Goal: Information Seeking & Learning: Learn about a topic

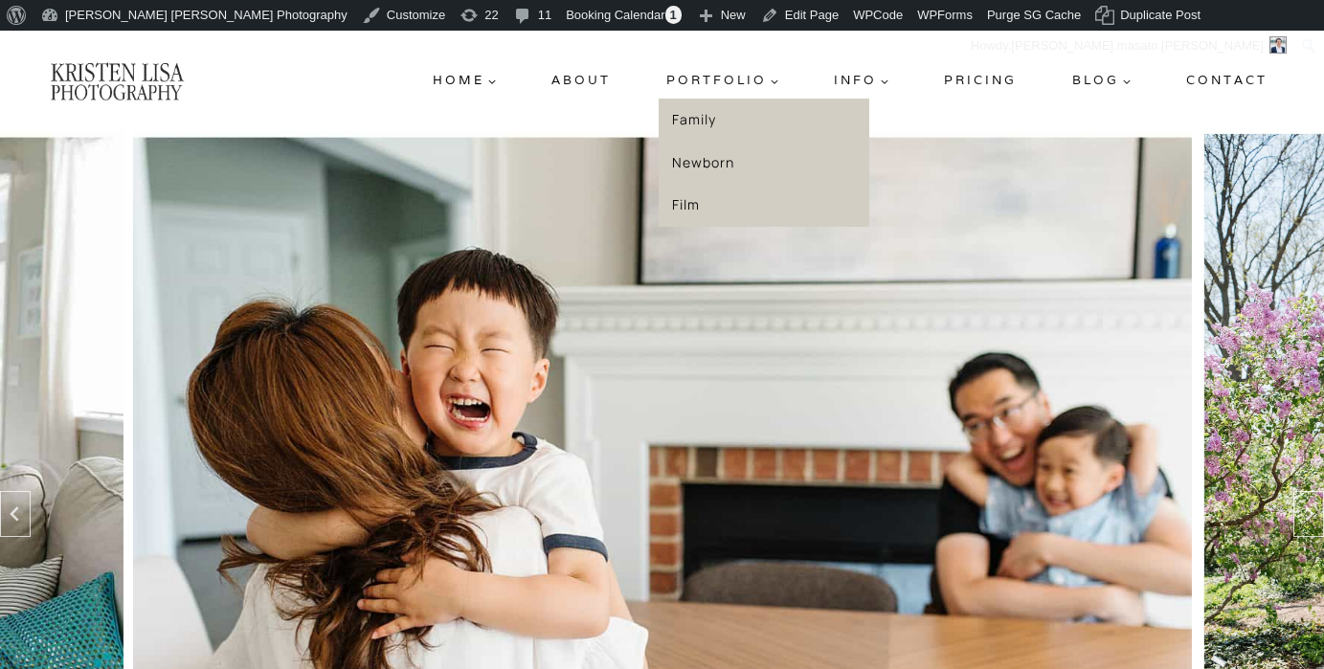
click at [712, 116] on link "Family" at bounding box center [764, 120] width 211 height 43
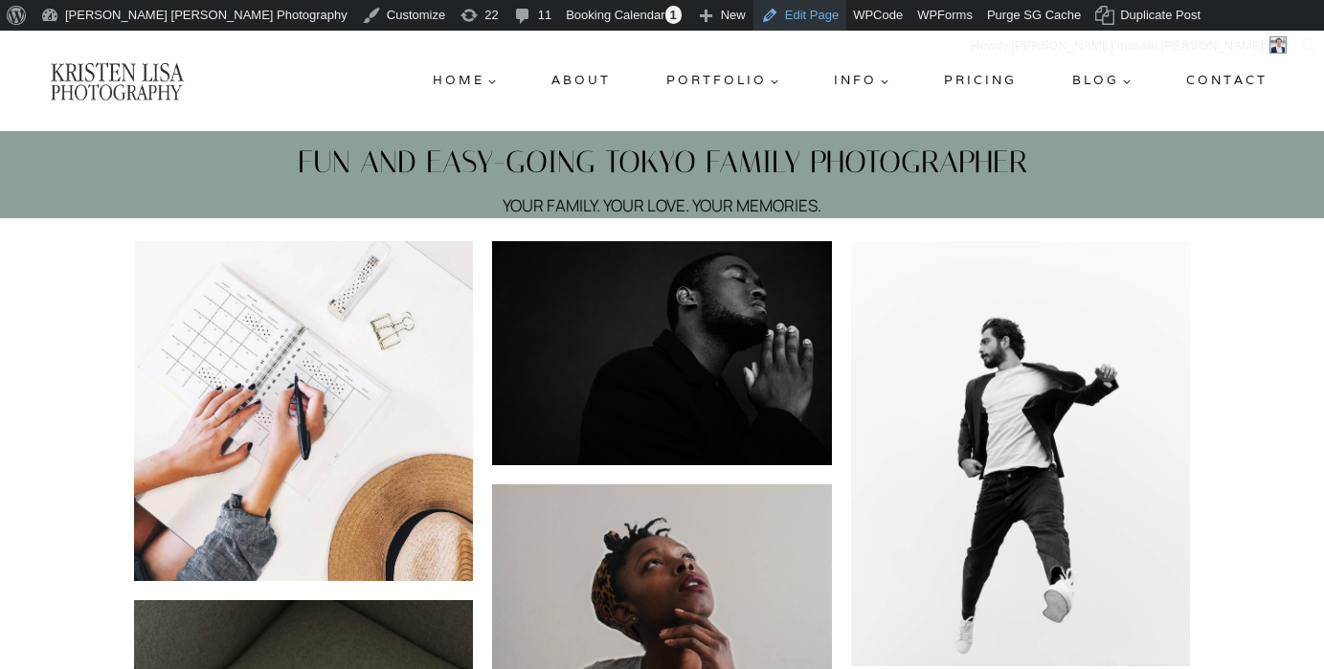
click at [753, 14] on link "Edit Page" at bounding box center [799, 15] width 93 height 31
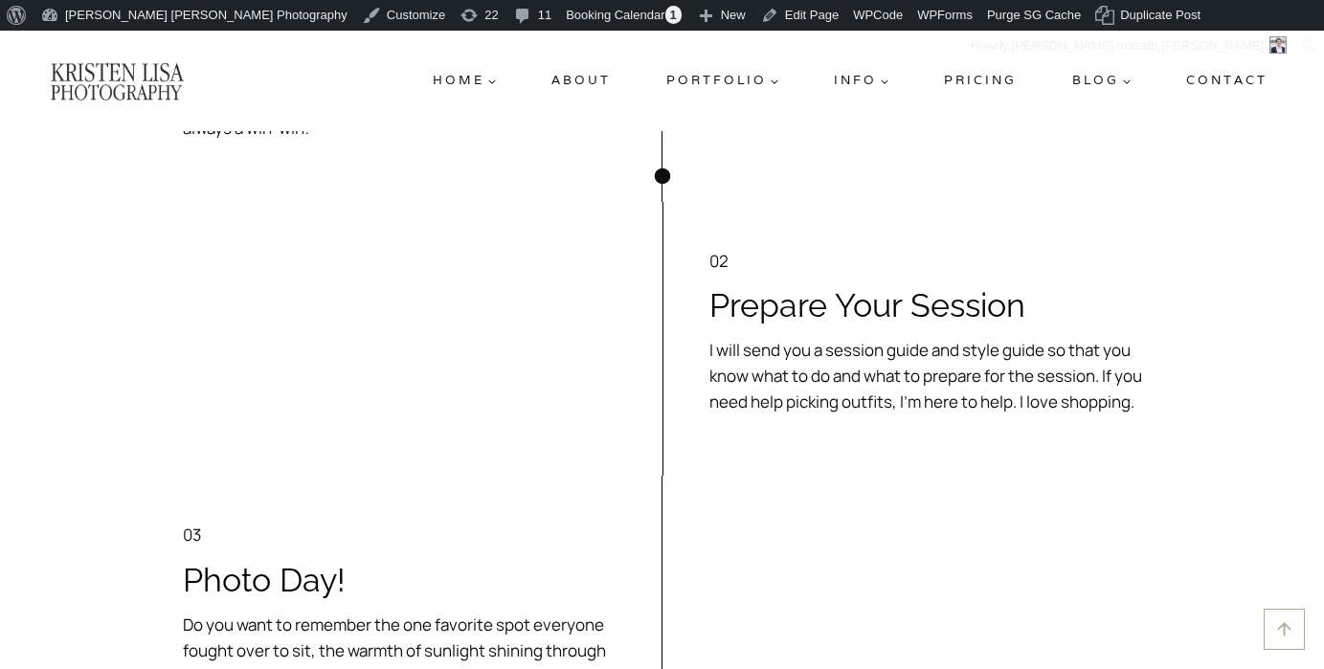
scroll to position [5763, 0]
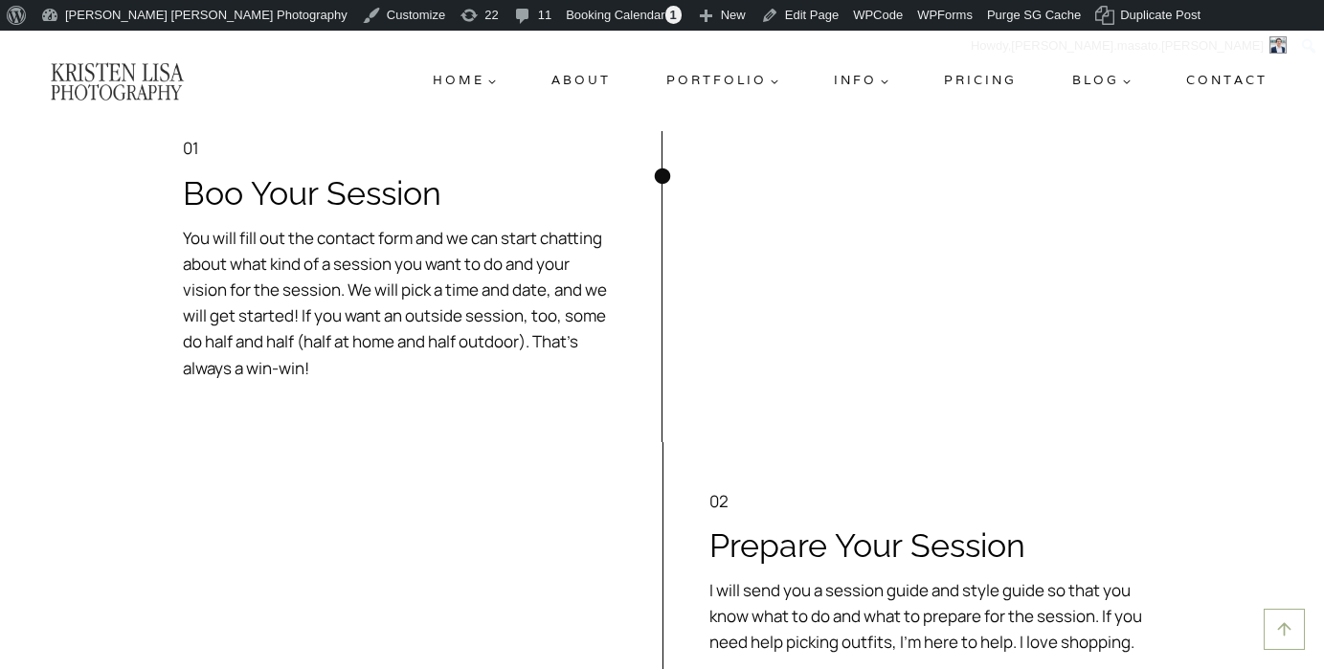
click at [969, 84] on link "Pricing" at bounding box center [981, 80] width 88 height 34
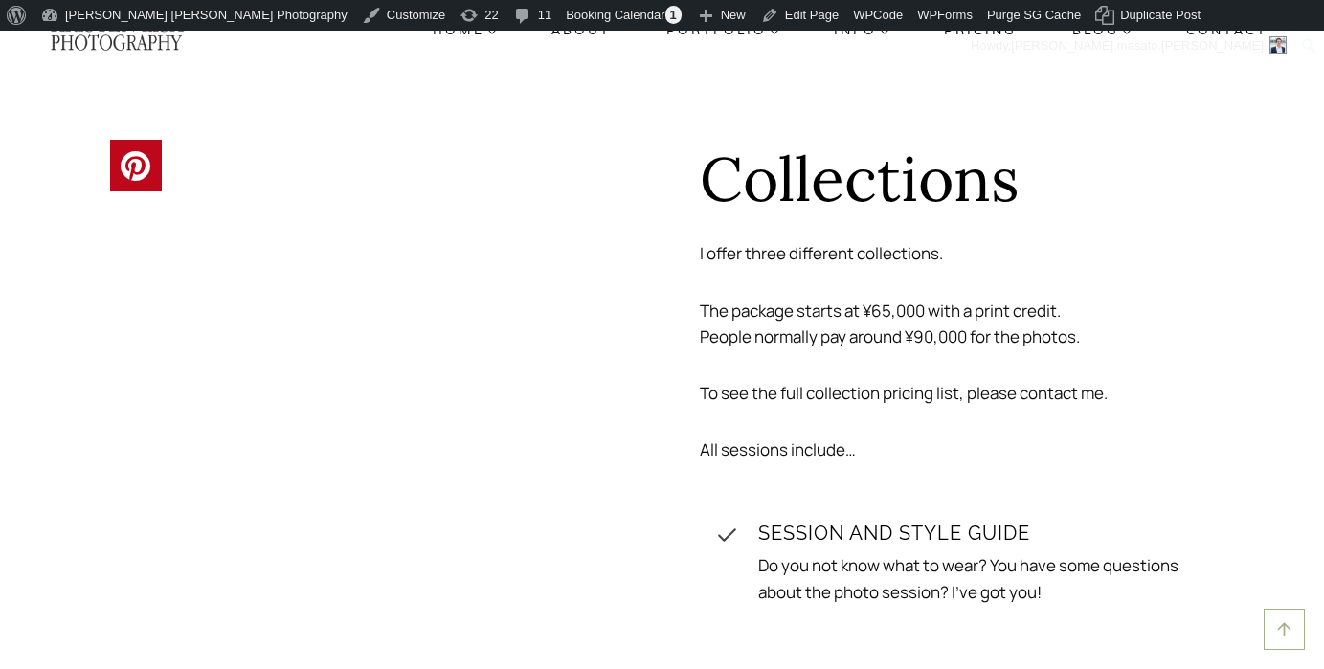
scroll to position [2764, 0]
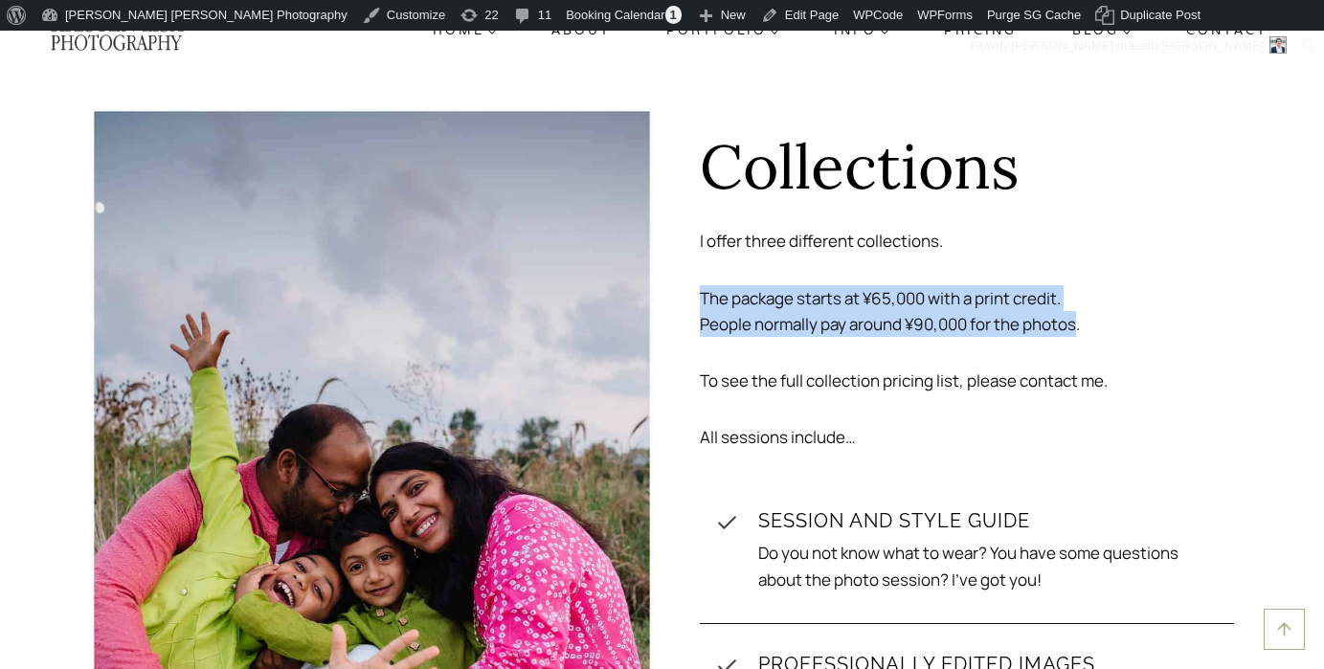
drag, startPoint x: 700, startPoint y: 318, endPoint x: 1082, endPoint y: 341, distance: 382.6
click at [1082, 337] on p "The package starts at ¥65,000 with a print credit. People normally pay around ¥…" at bounding box center [967, 311] width 534 height 52
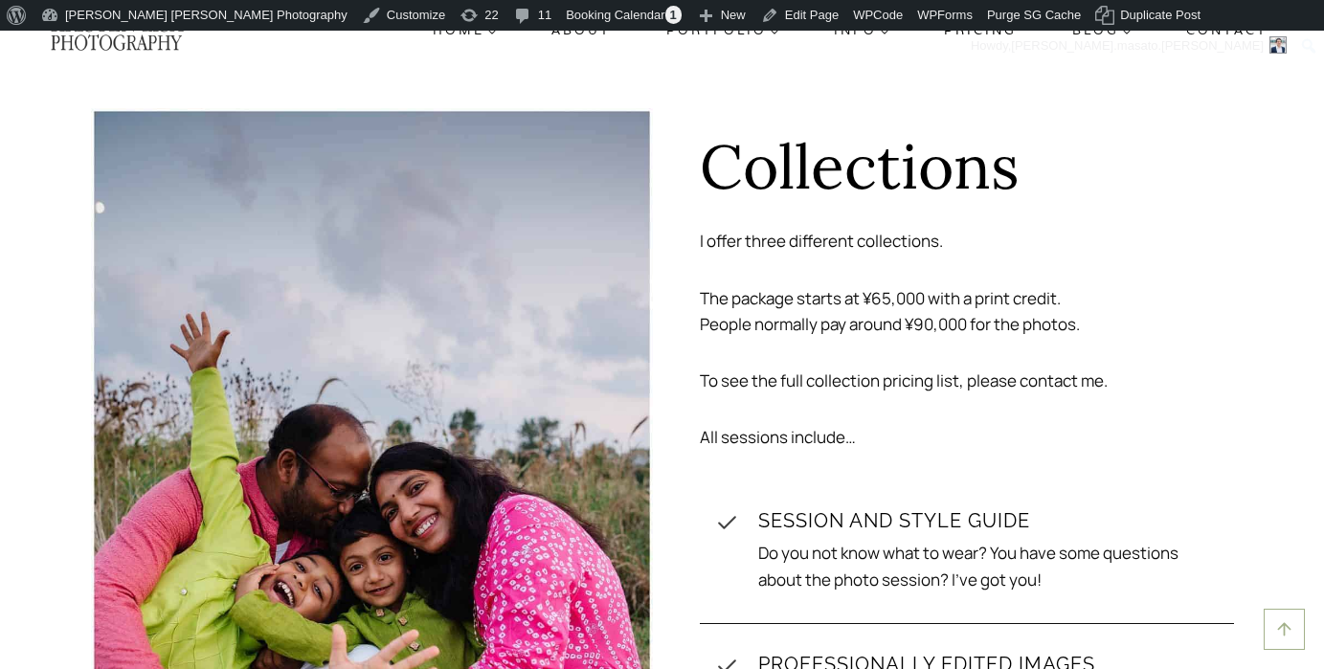
click at [1092, 337] on p "The package starts at ¥65,000 with a print credit. People normally pay around ¥…" at bounding box center [967, 311] width 534 height 52
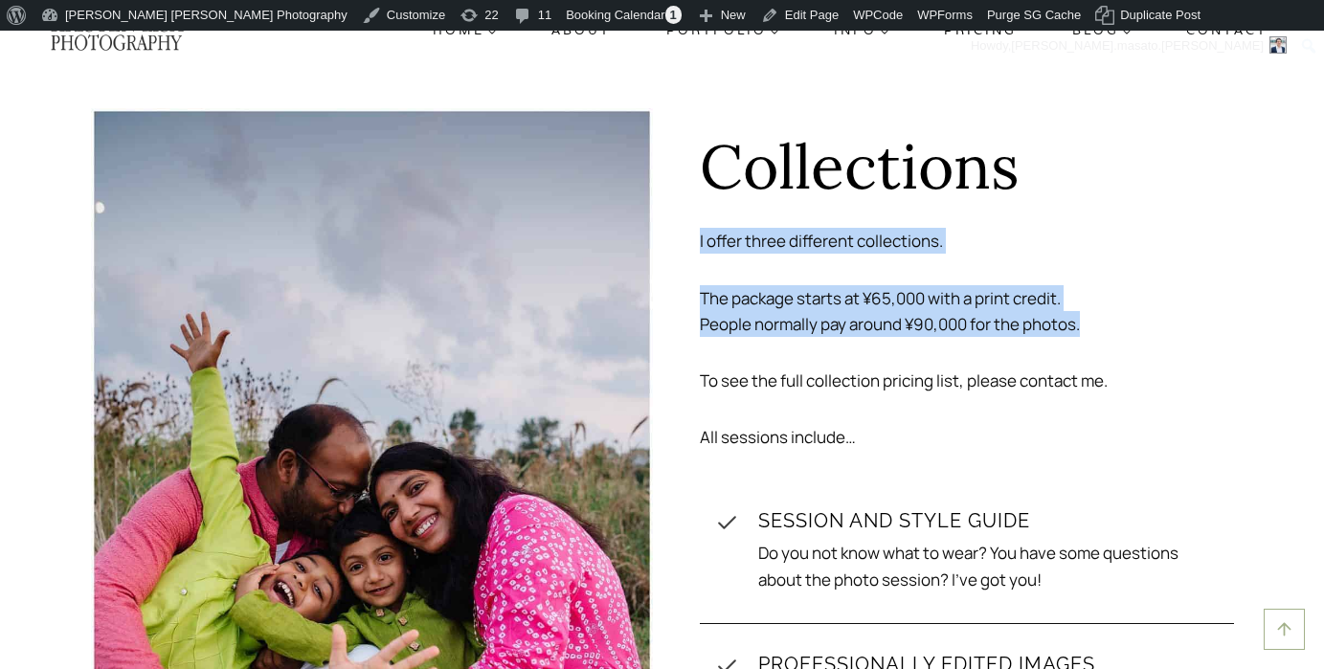
drag, startPoint x: 1092, startPoint y: 350, endPoint x: 686, endPoint y: 247, distance: 418.8
click at [686, 247] on div "Collections I offer three different collections. The package starts at ¥65,000 …" at bounding box center [953, 531] width 562 height 847
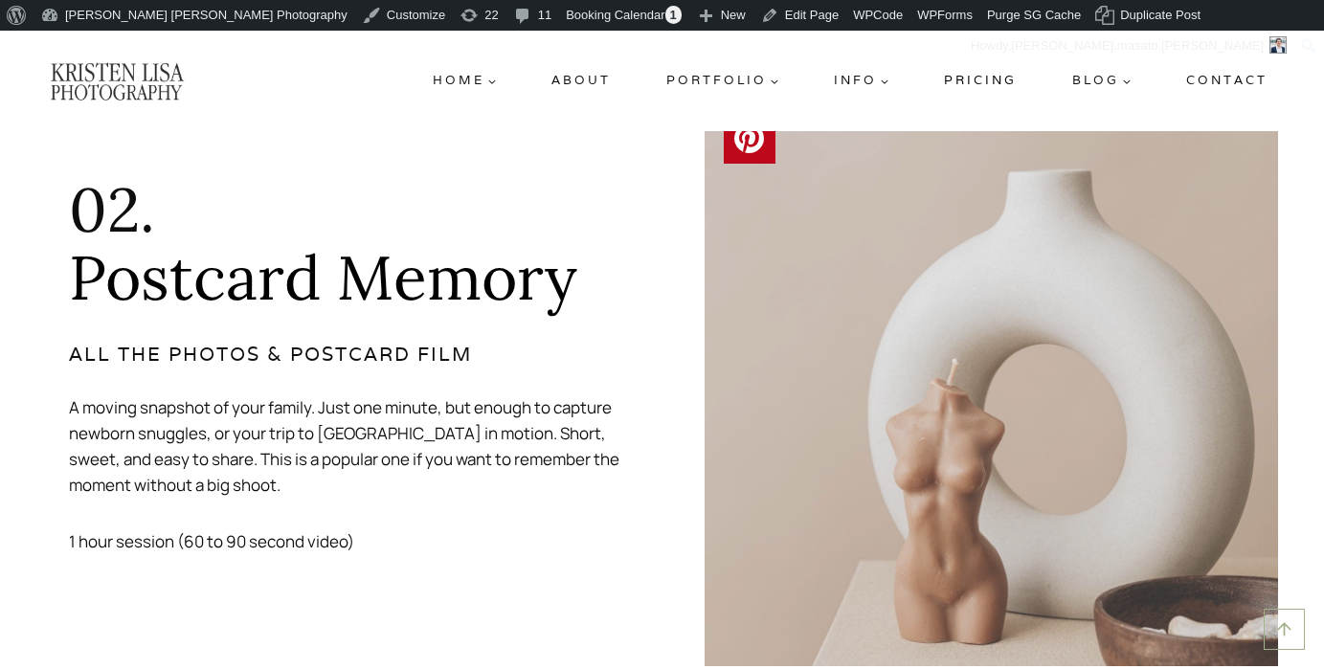
scroll to position [4659, 0]
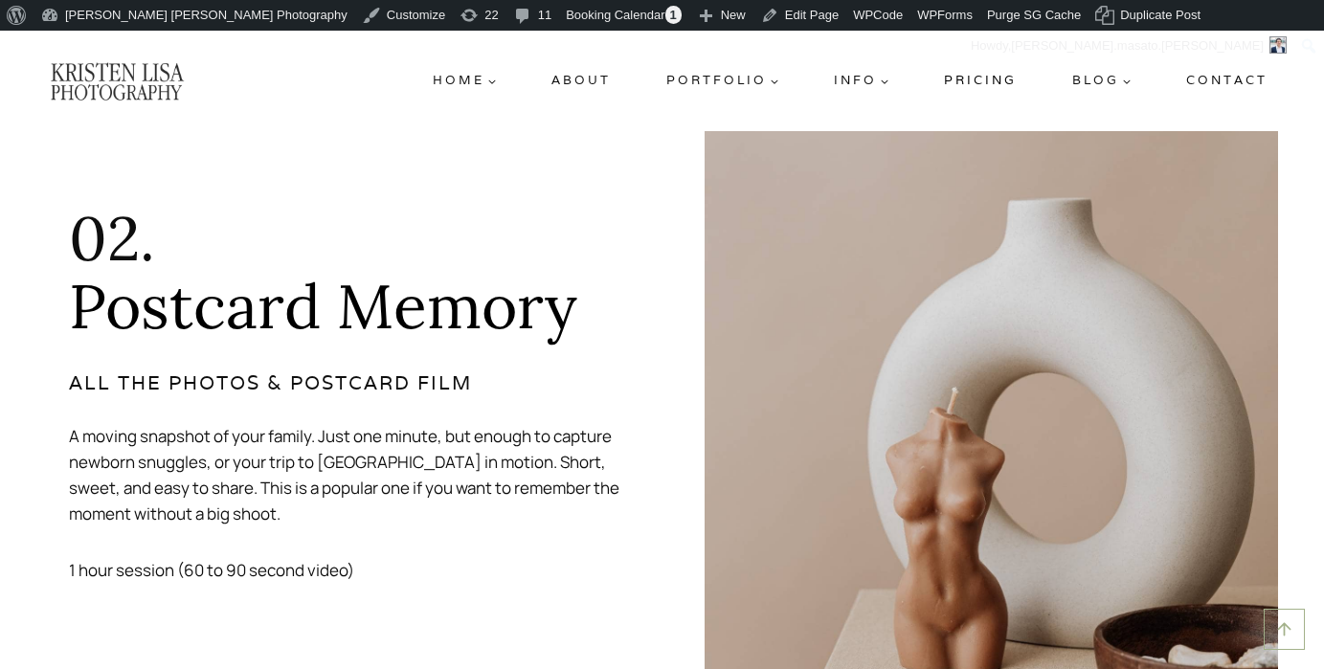
click at [602, 77] on link "About" at bounding box center [581, 80] width 75 height 34
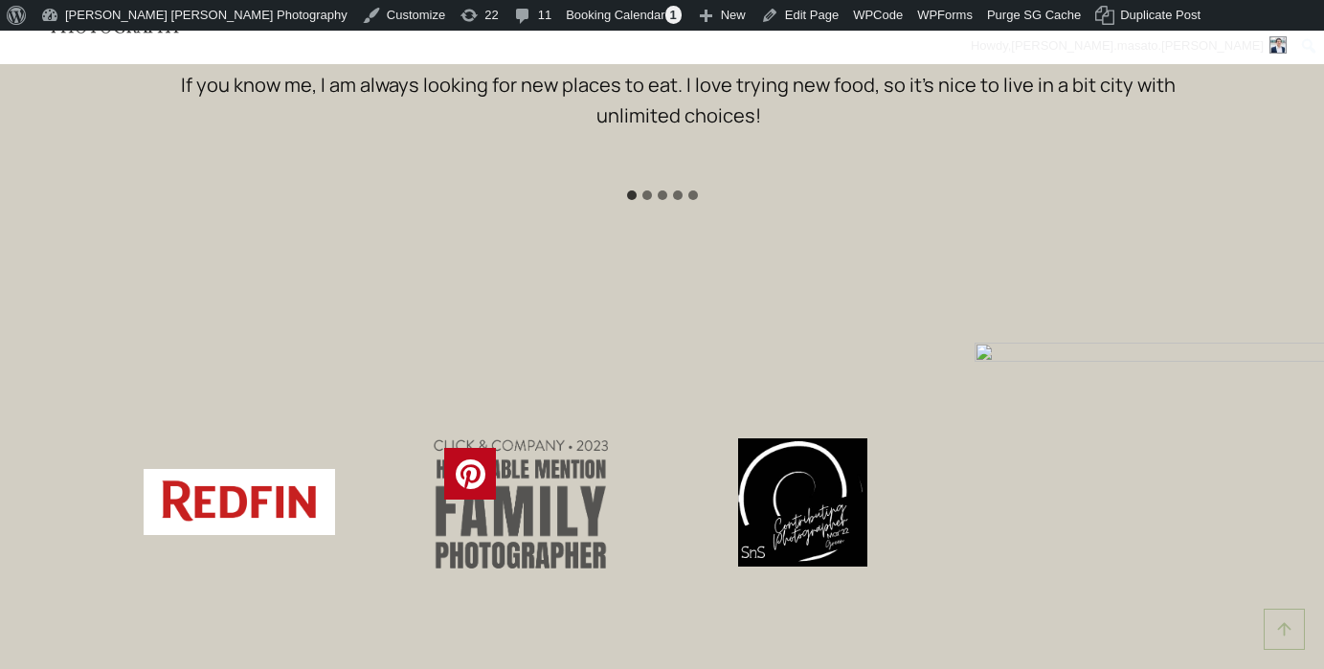
scroll to position [4361, 0]
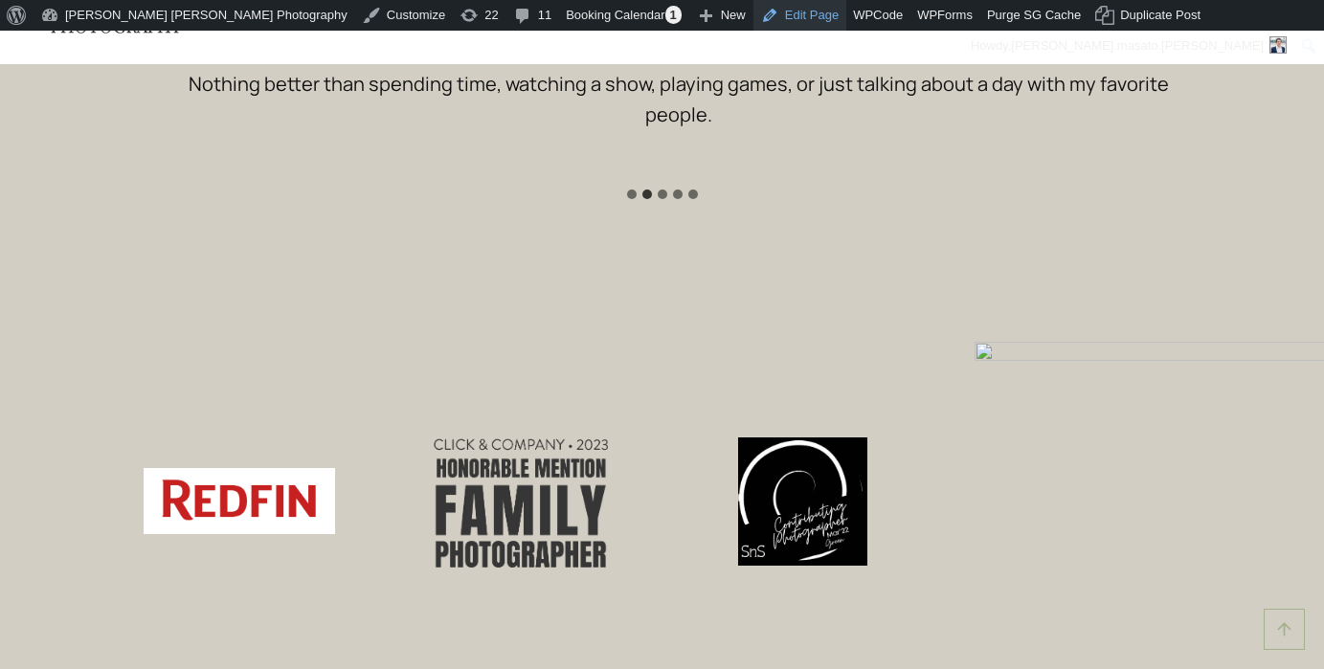
click at [753, 13] on link "Edit Page" at bounding box center [799, 15] width 93 height 31
